Goal: Find specific page/section: Find specific page/section

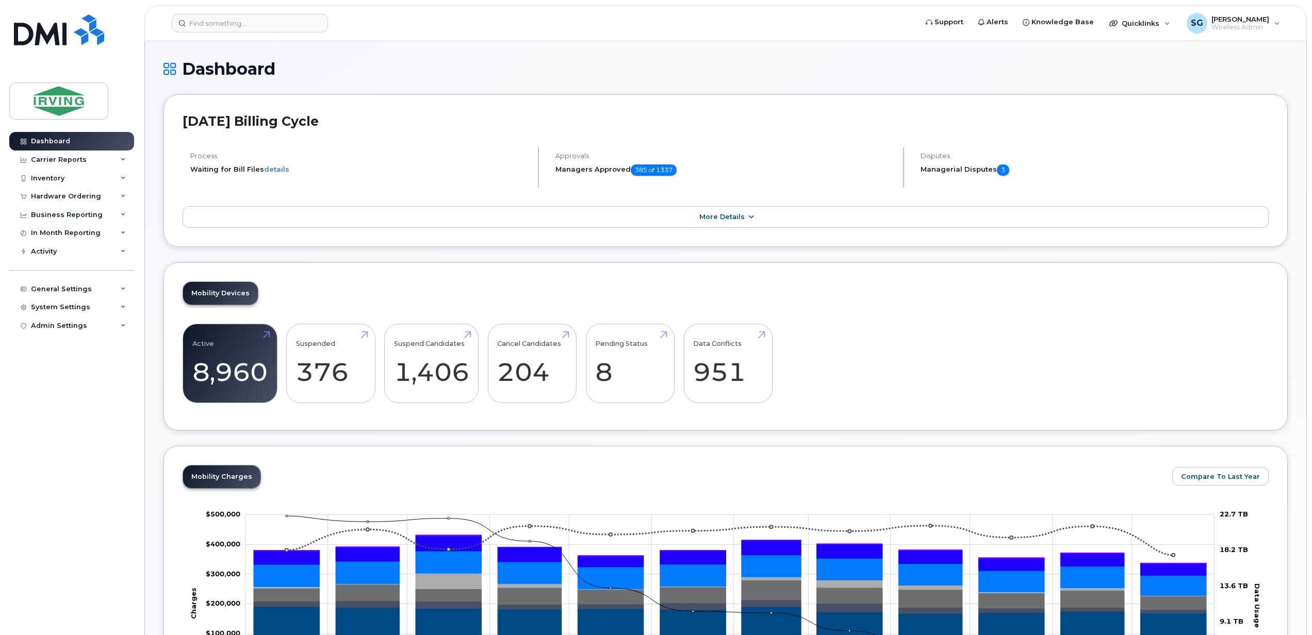
click at [754, 217] on link "More Details" at bounding box center [726, 217] width 1086 height 22
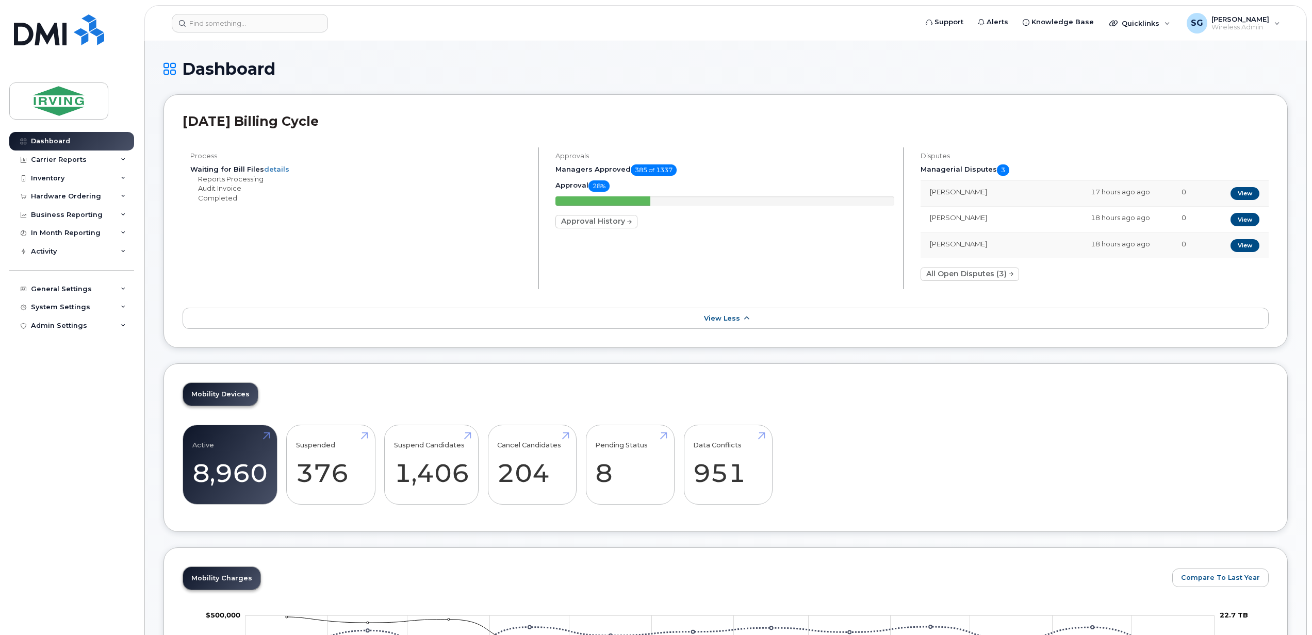
click at [741, 328] on link "View Less" at bounding box center [726, 319] width 1086 height 22
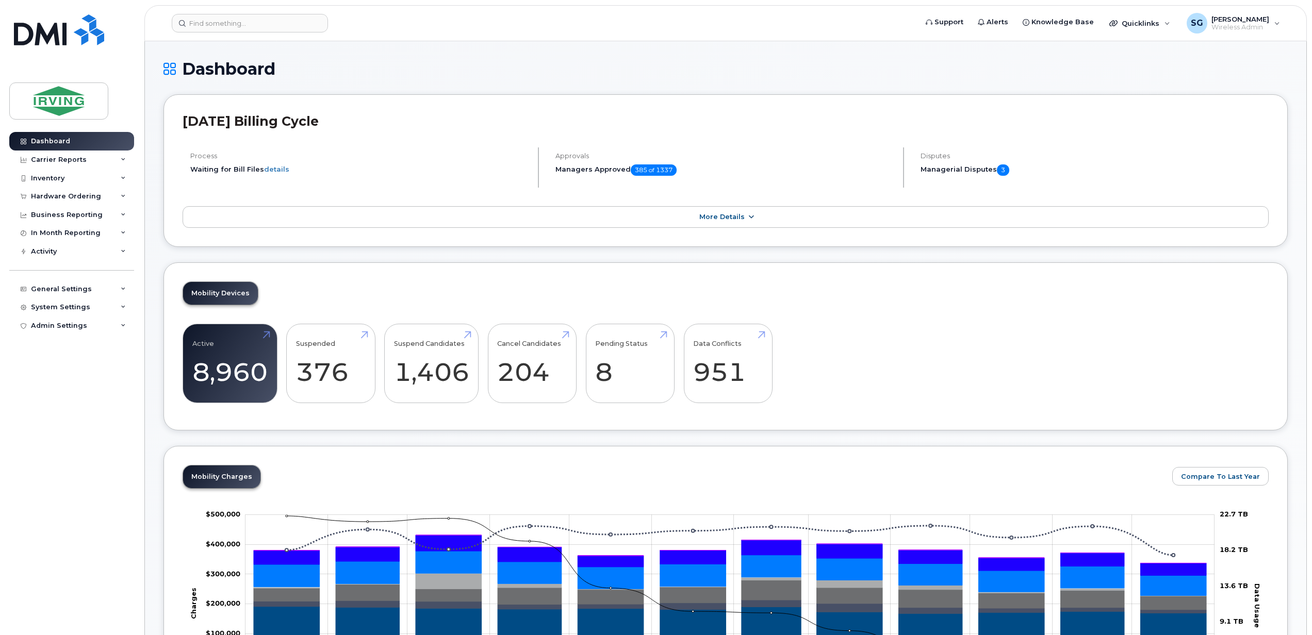
click at [775, 213] on link "More Details" at bounding box center [726, 217] width 1086 height 22
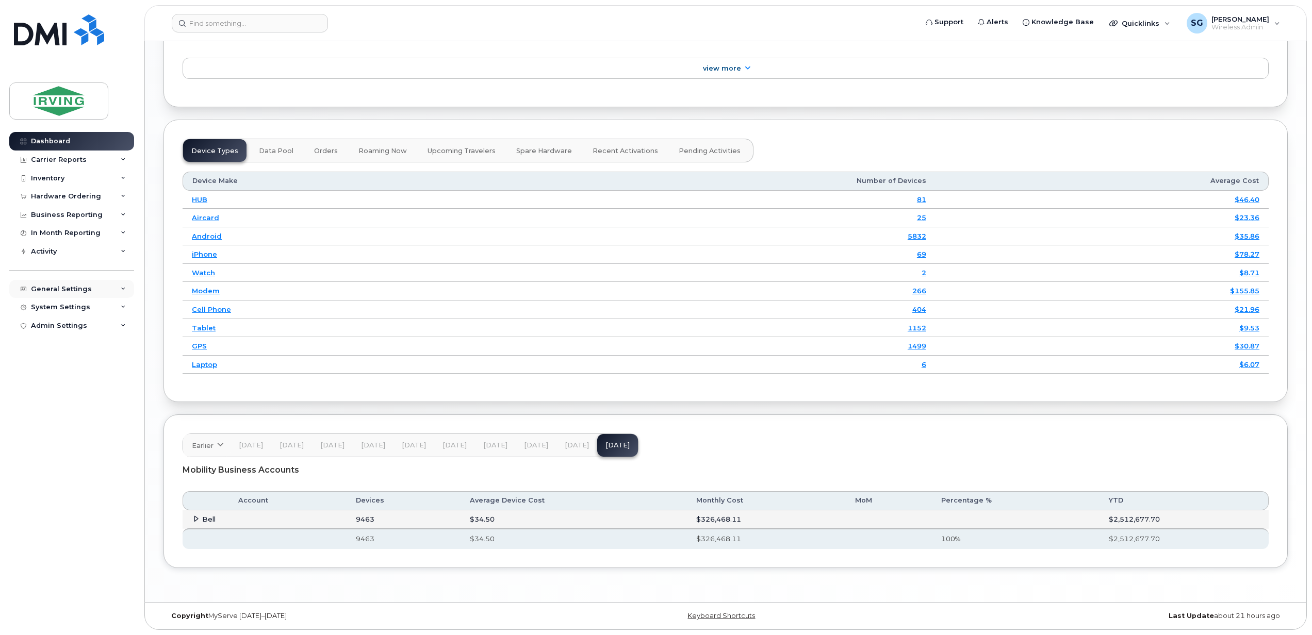
scroll to position [1375, 0]
click at [68, 160] on div "Carrier Reports" at bounding box center [59, 160] width 56 height 8
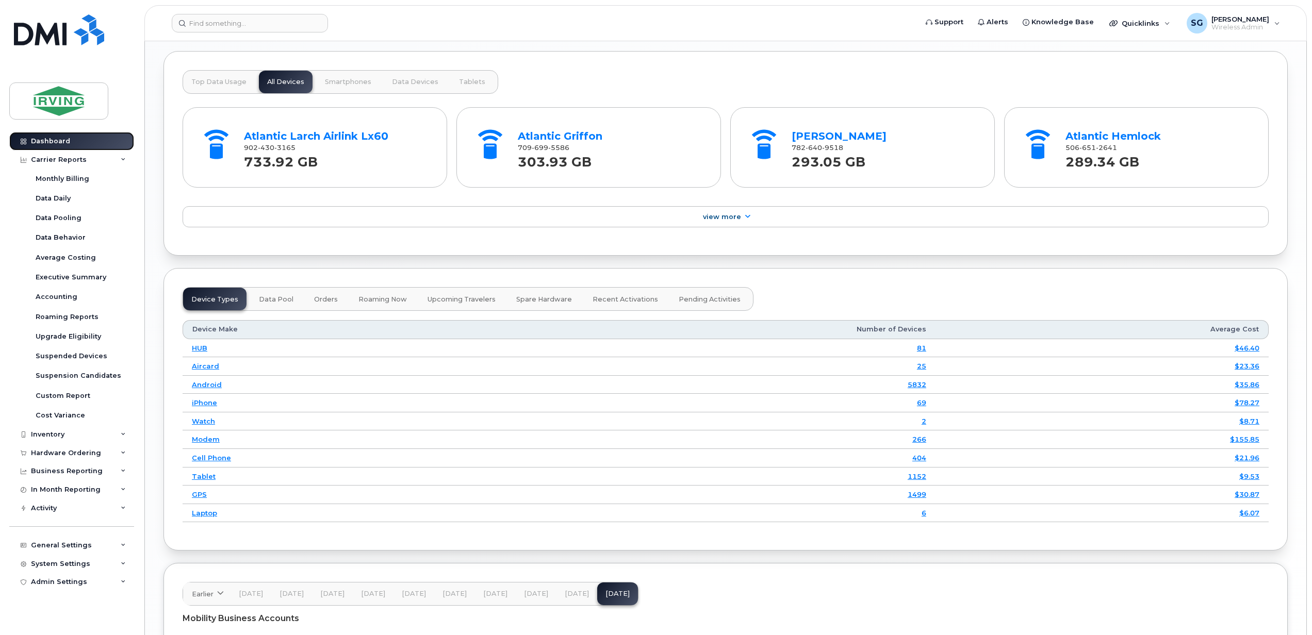
scroll to position [1087, 0]
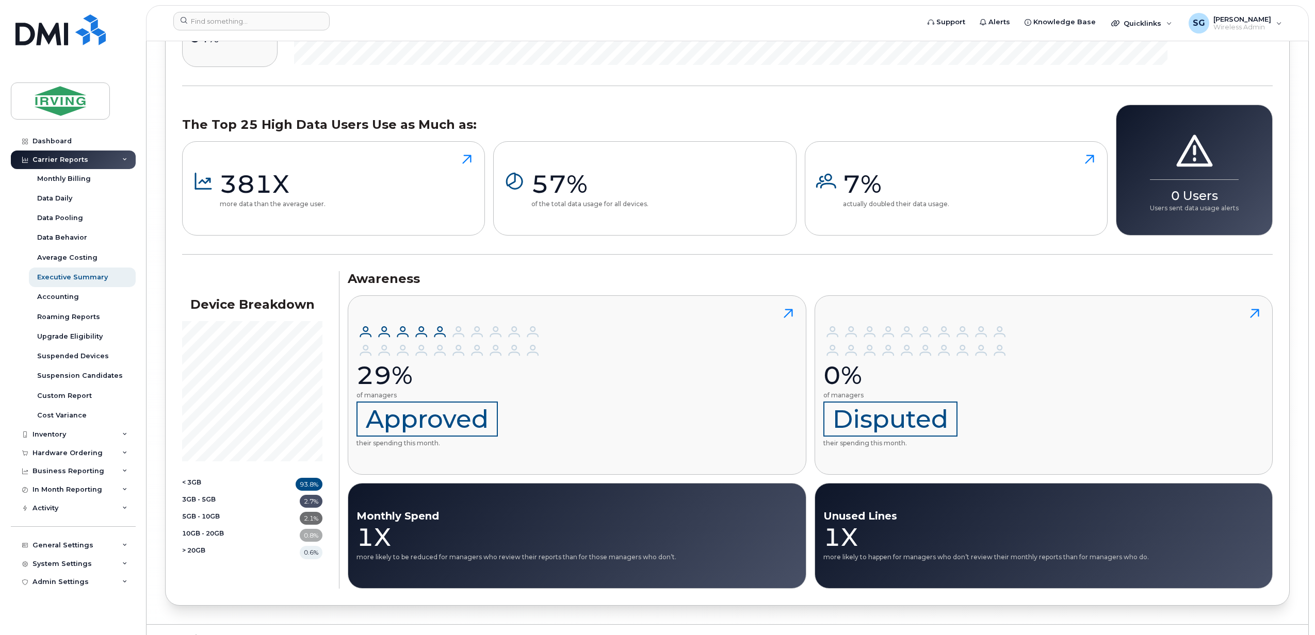
scroll to position [16273, 0]
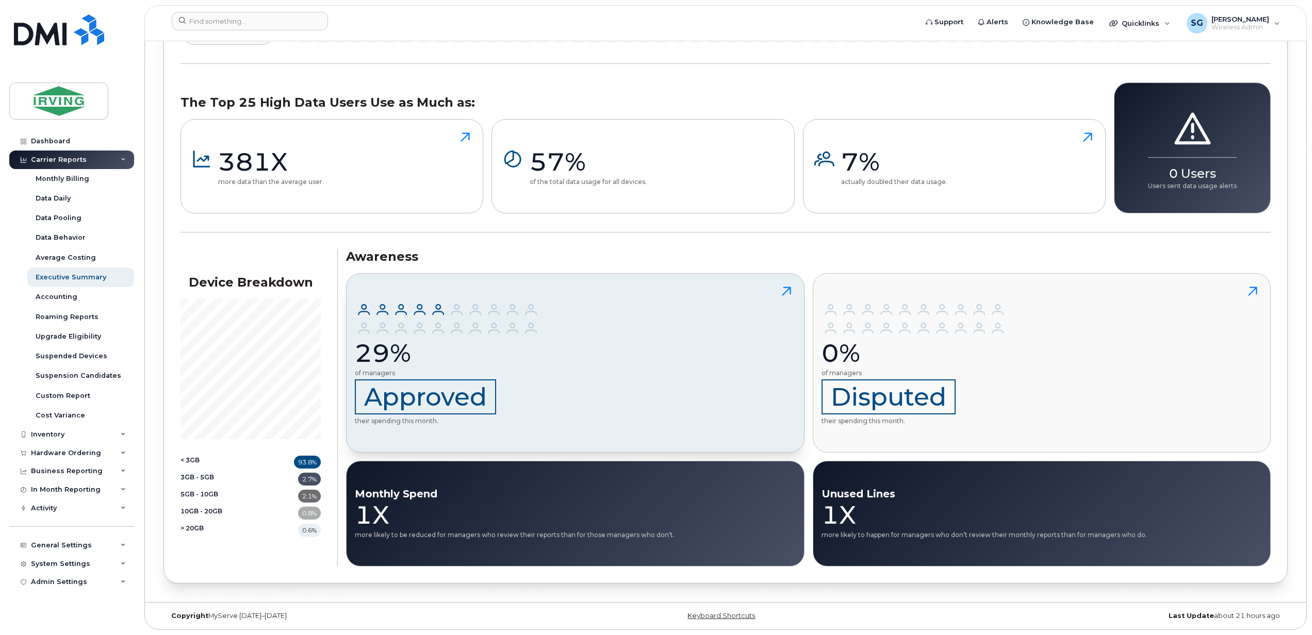
click at [617, 326] on button "29% of managers Approved their spending this month." at bounding box center [575, 362] width 459 height 179
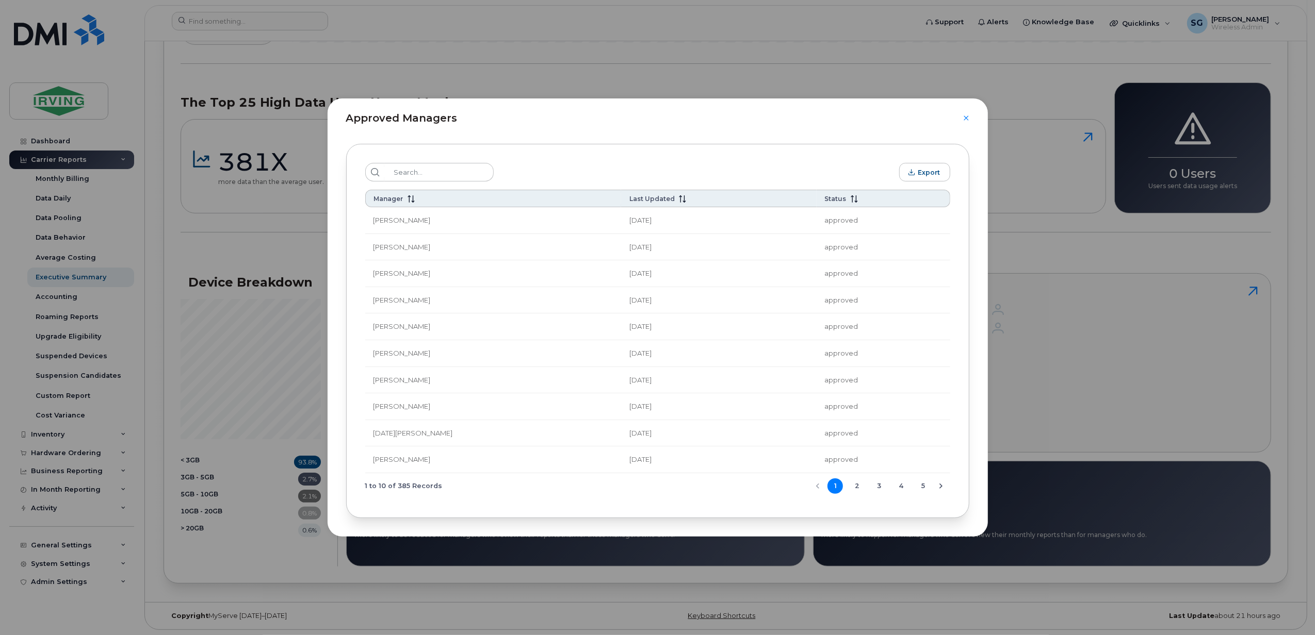
scroll to position [16181, 0]
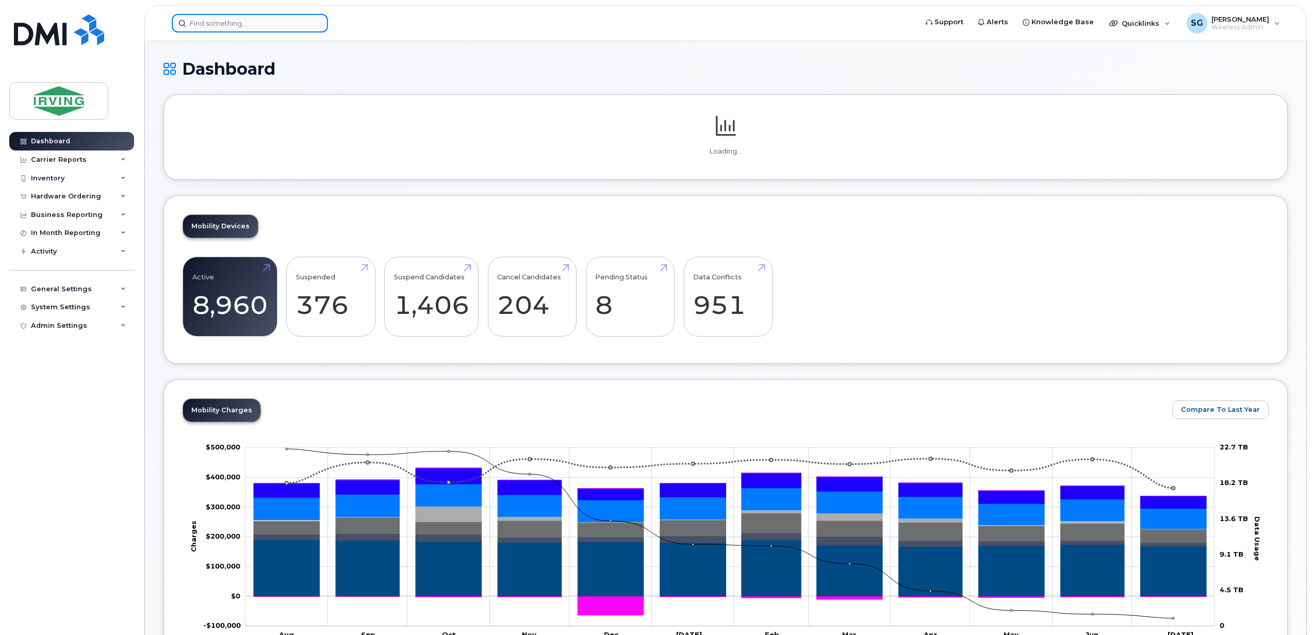
click at [243, 29] on input at bounding box center [250, 23] width 156 height 19
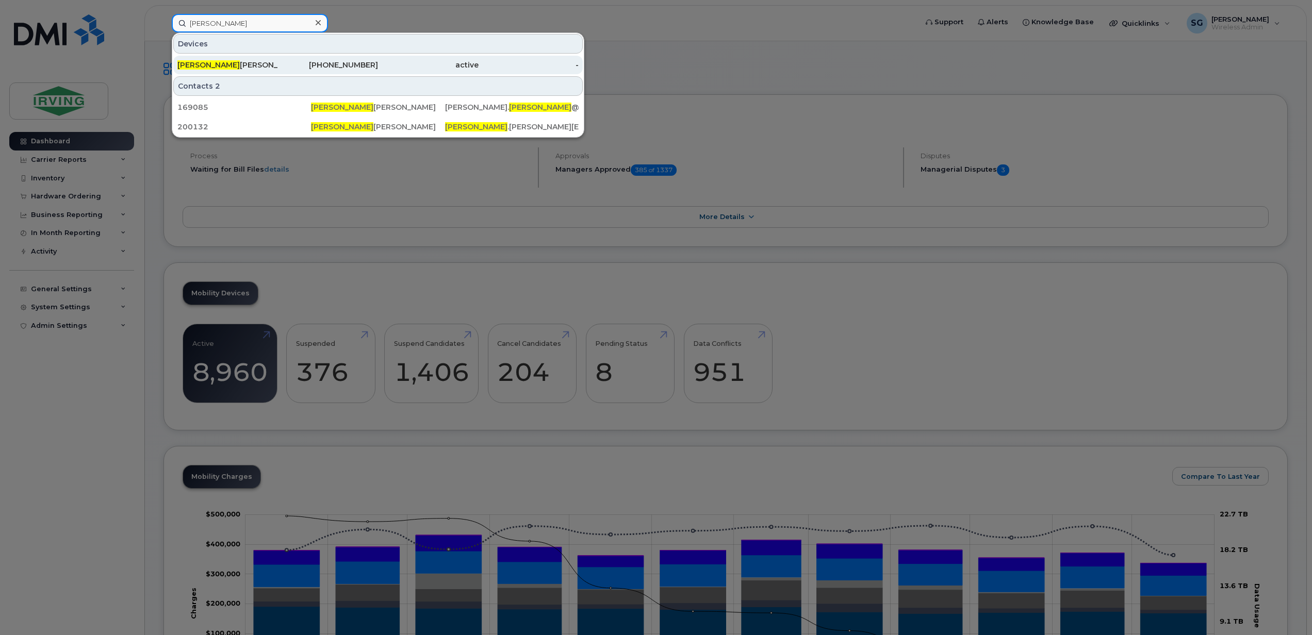
type input "[PERSON_NAME]"
click at [219, 66] on div "[PERSON_NAME]" at bounding box center [227, 65] width 101 height 10
